Goal: Navigation & Orientation: Find specific page/section

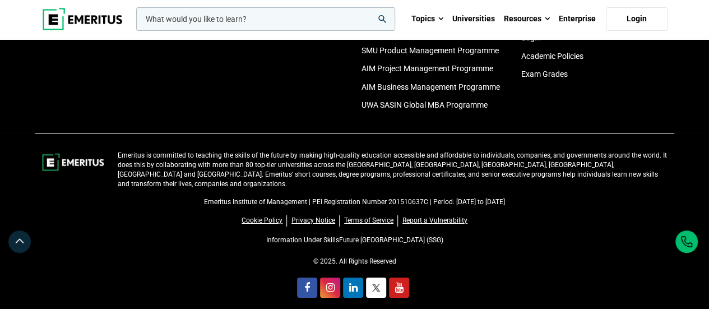
scroll to position [4045, 0]
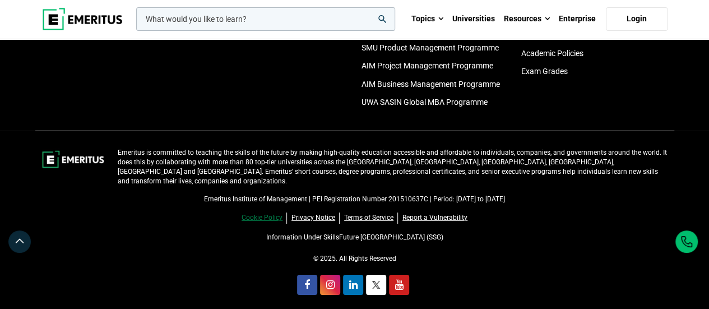
click at [267, 215] on link "Cookie Policy" at bounding box center [264, 217] width 45 height 11
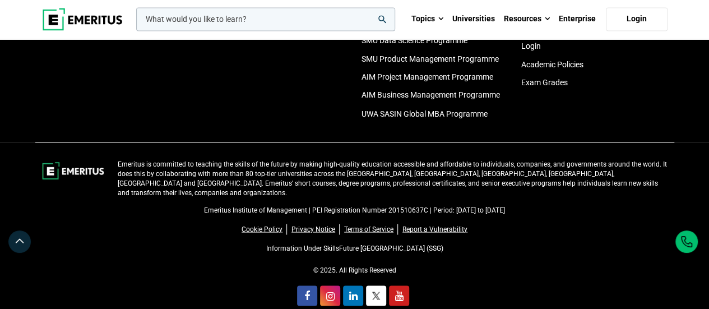
scroll to position [968, 0]
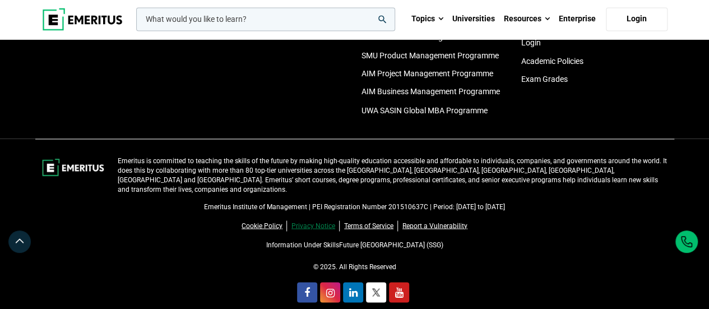
click at [326, 220] on link "Privacy Notice" at bounding box center [315, 225] width 48 height 11
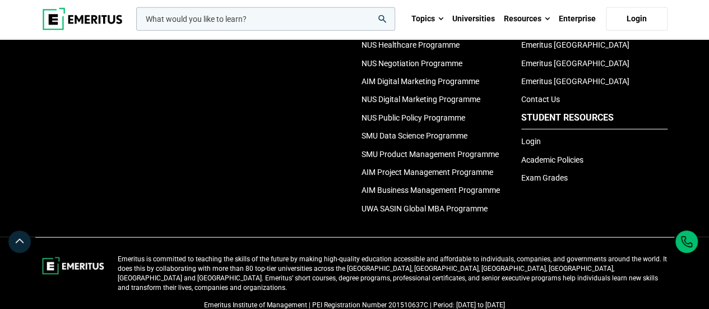
scroll to position [1479, 0]
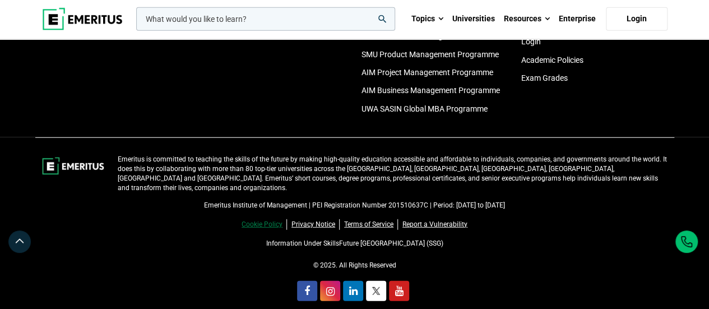
click at [261, 219] on link "Cookie Policy" at bounding box center [264, 224] width 45 height 11
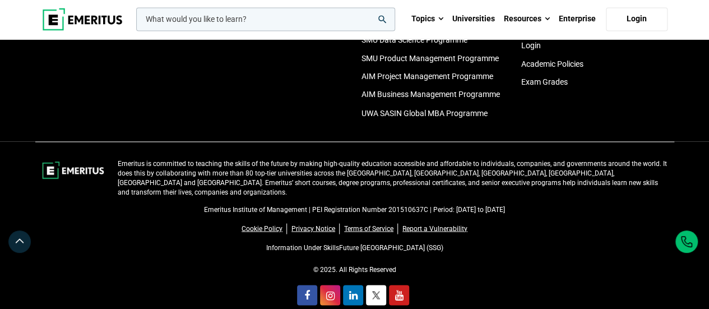
scroll to position [968, 0]
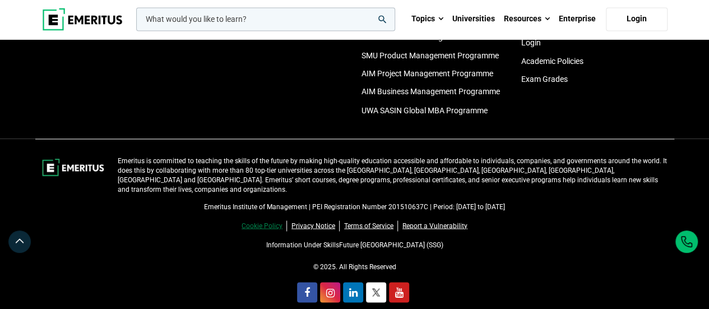
click at [269, 220] on link "Cookie Policy" at bounding box center [264, 225] width 45 height 11
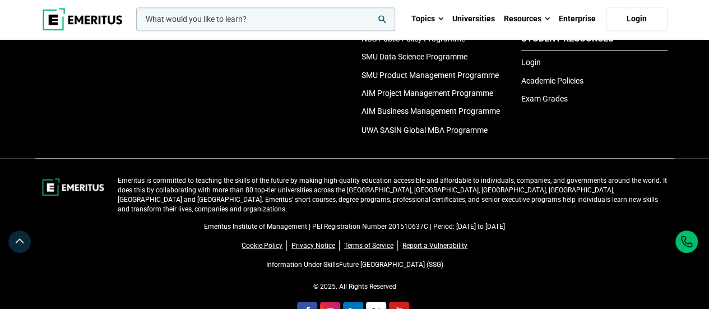
scroll to position [953, 0]
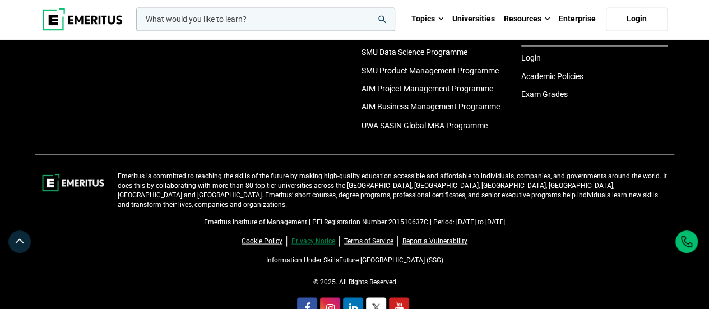
click at [308, 235] on link "Privacy Notice" at bounding box center [315, 240] width 48 height 11
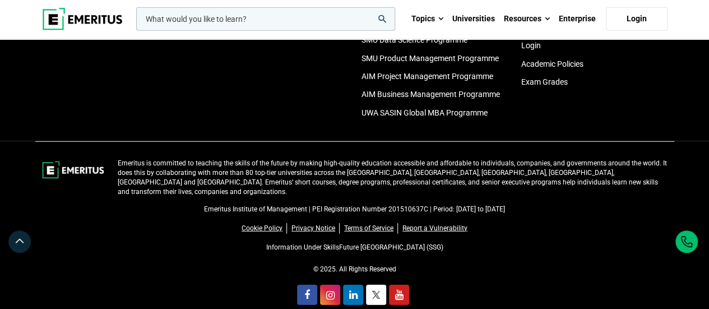
scroll to position [1479, 0]
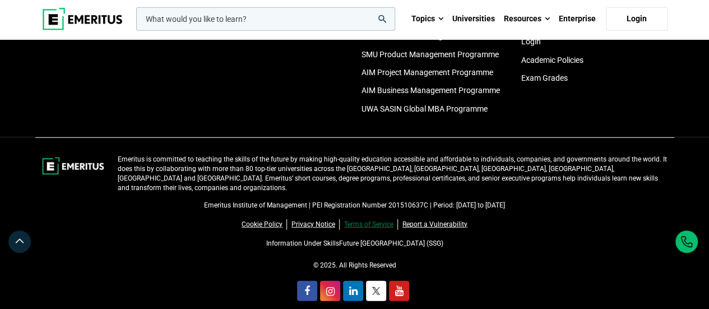
click at [361, 219] on link "Terms of Service" at bounding box center [371, 224] width 54 height 11
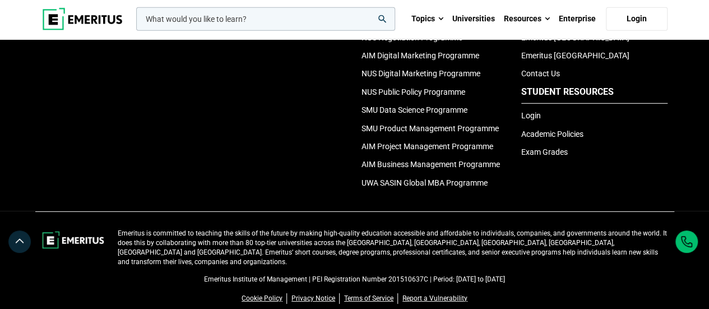
scroll to position [1698, 0]
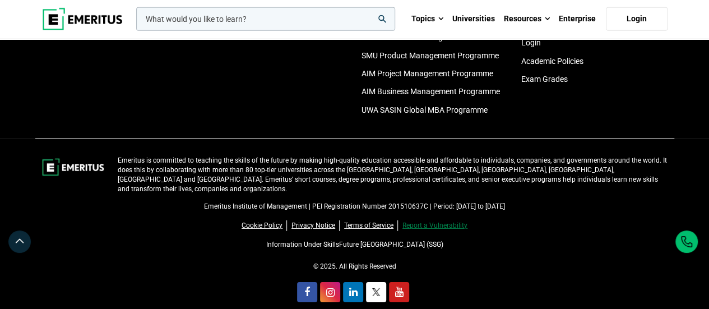
click at [428, 220] on link "Report a Vulnerability" at bounding box center [434, 225] width 65 height 11
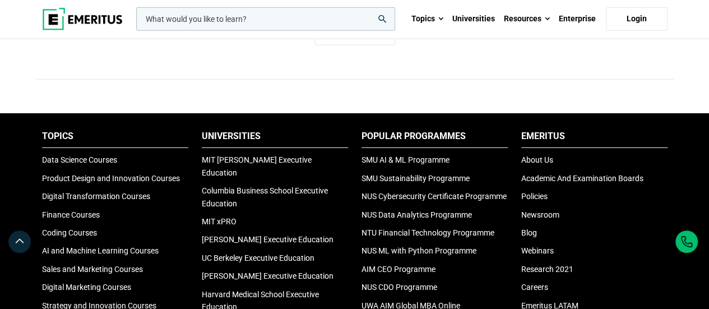
scroll to position [3597, 0]
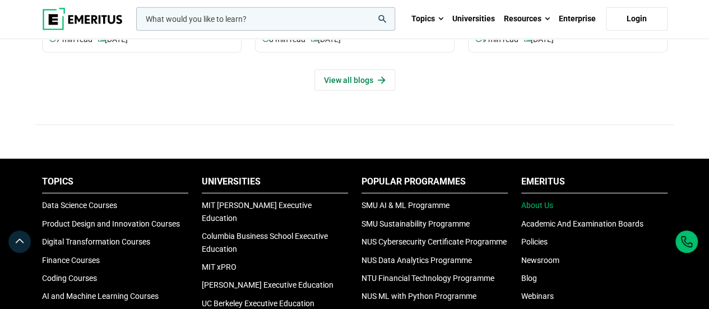
click at [530, 207] on link "About Us" at bounding box center [537, 205] width 32 height 9
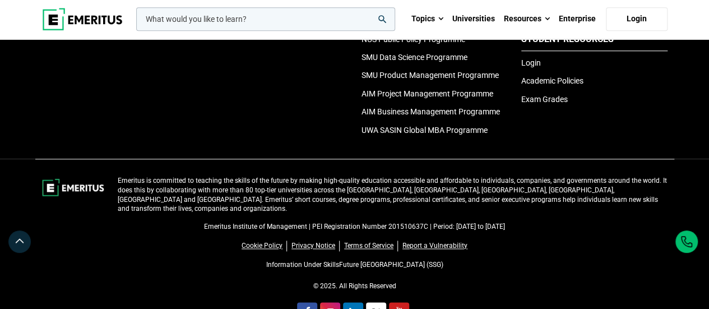
scroll to position [2675, 0]
